Goal: Task Accomplishment & Management: Complete application form

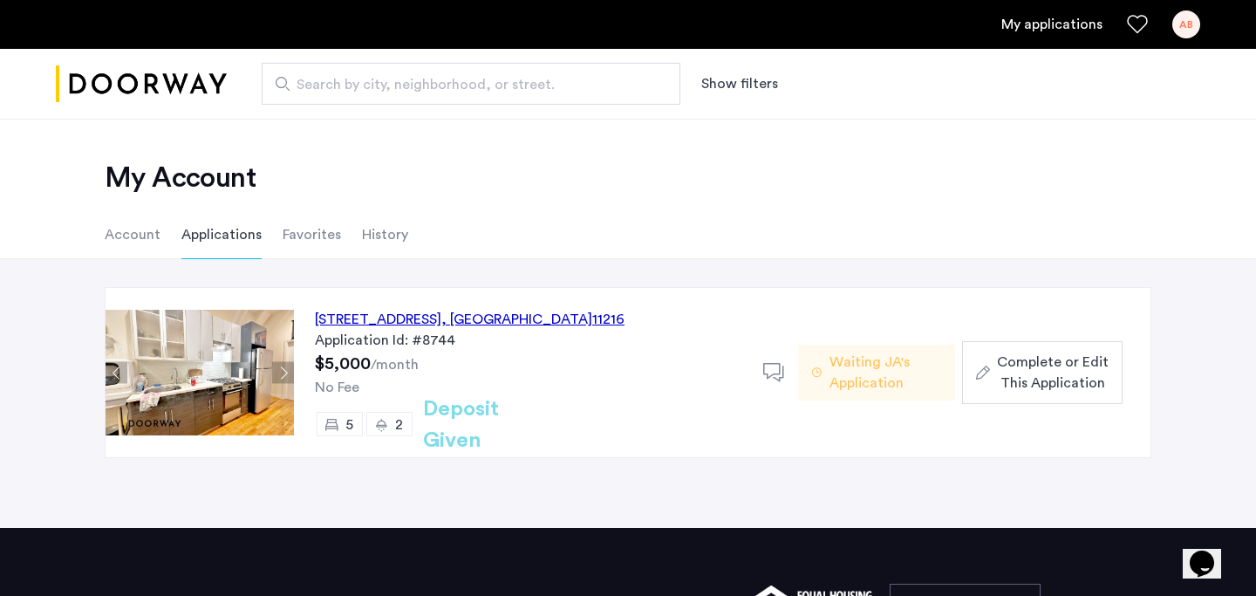
scroll to position [21, 0]
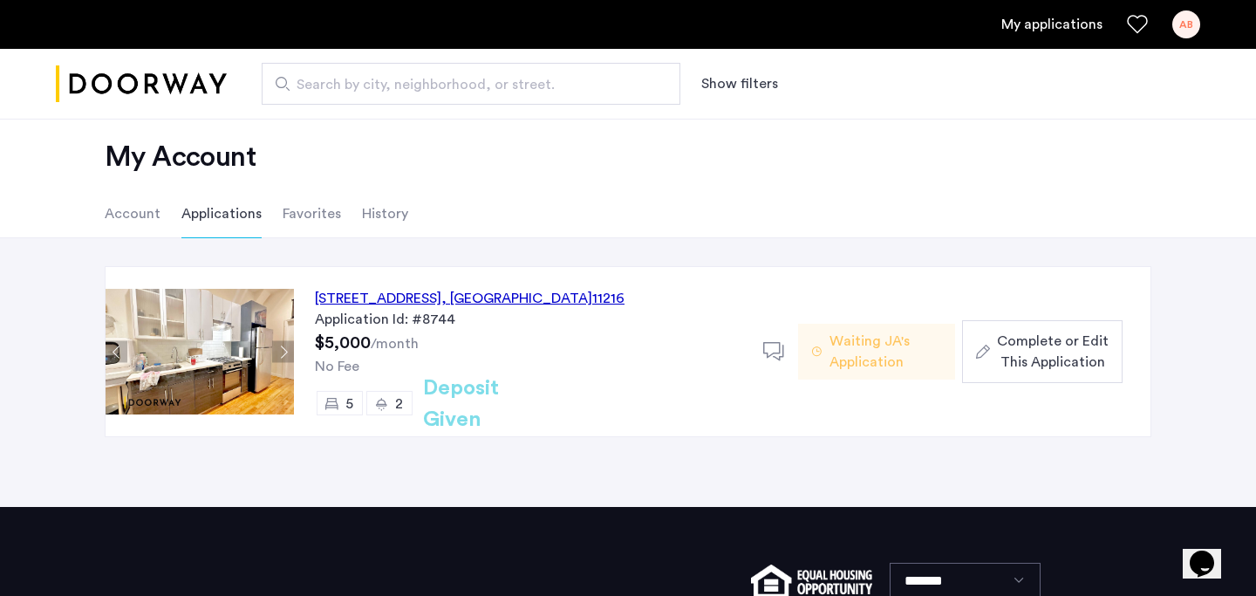
click at [1022, 371] on span "Complete or Edit This Application" at bounding box center [1053, 352] width 112 height 42
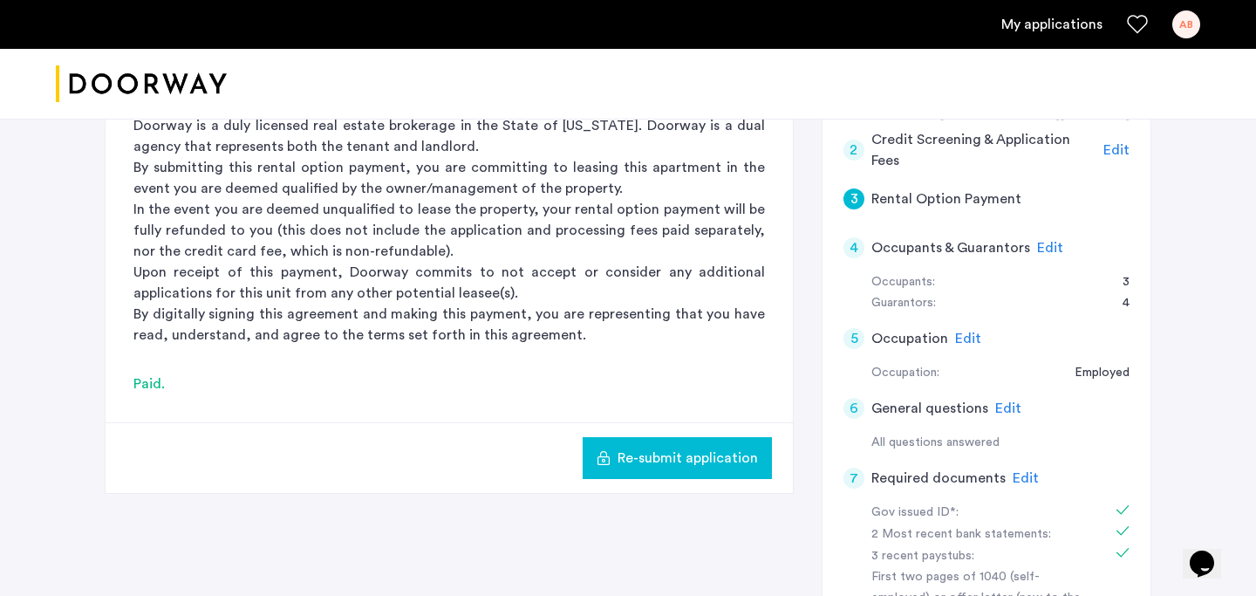
scroll to position [222, 0]
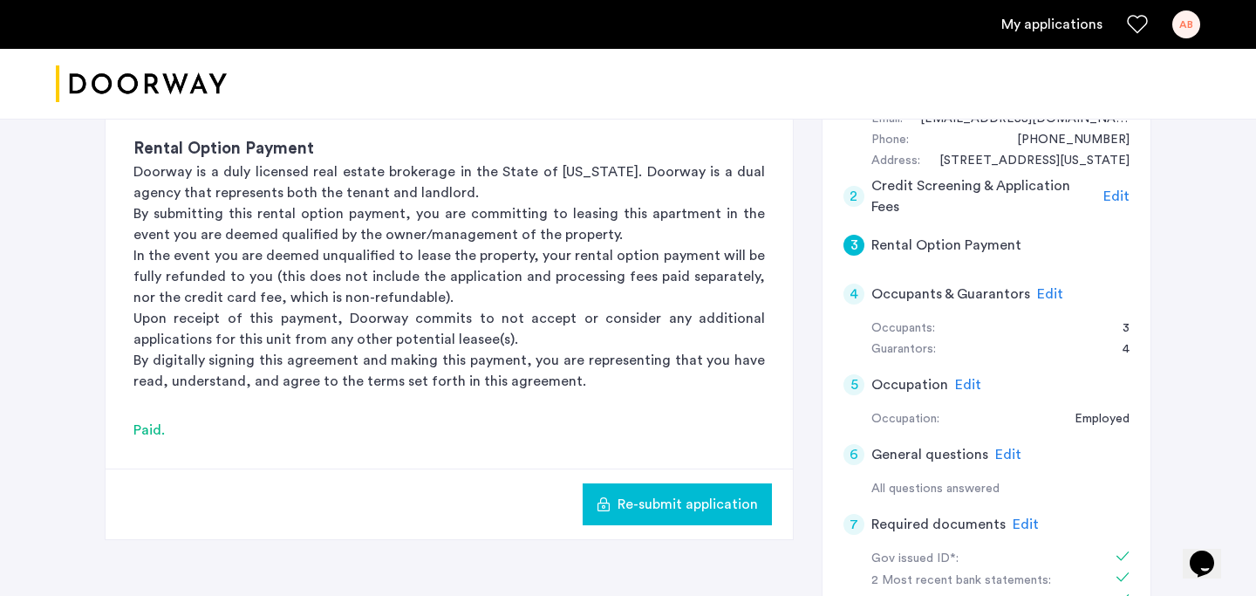
click at [982, 298] on h5 "Occupants & Guarantors" at bounding box center [951, 294] width 159 height 21
click at [1044, 293] on span "Edit" at bounding box center [1050, 294] width 26 height 14
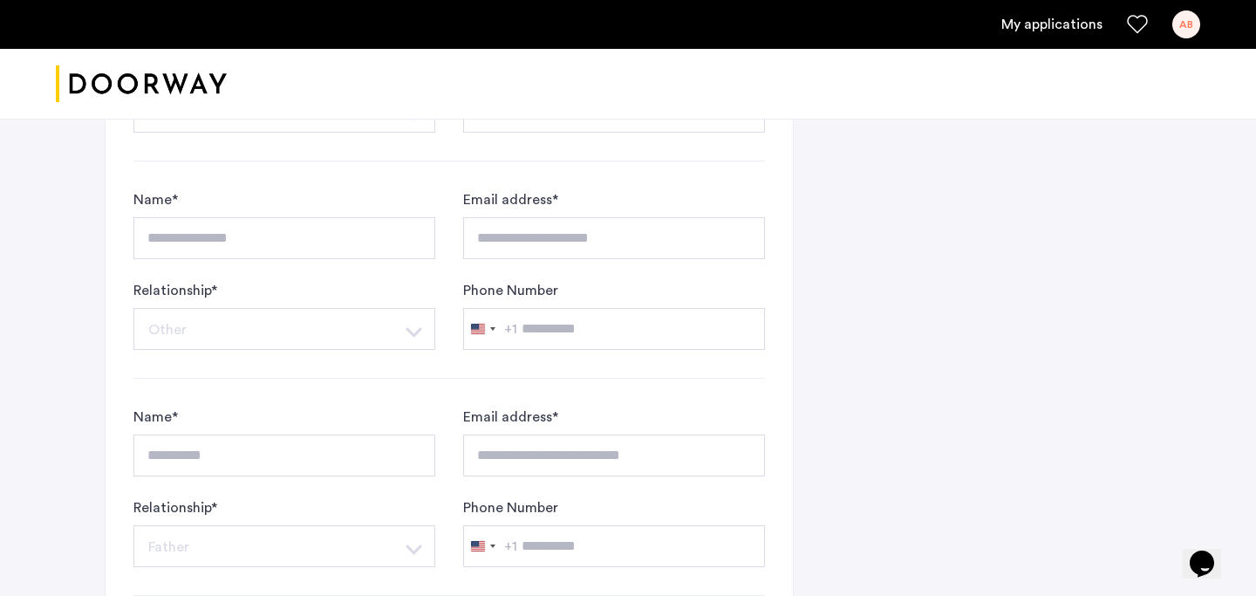
scroll to position [1488, 0]
